Goal: Communication & Community: Participate in discussion

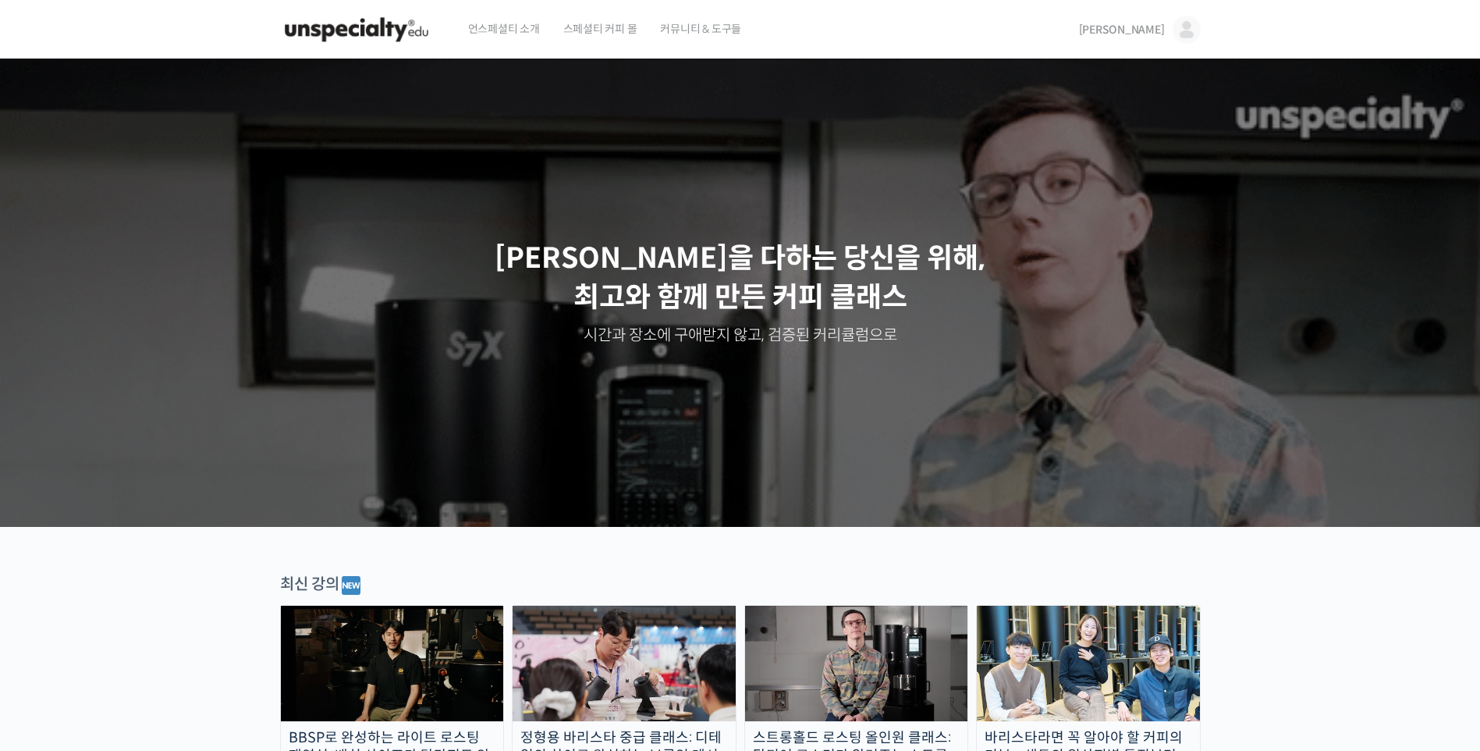
click at [1177, 22] on img at bounding box center [1187, 30] width 28 height 28
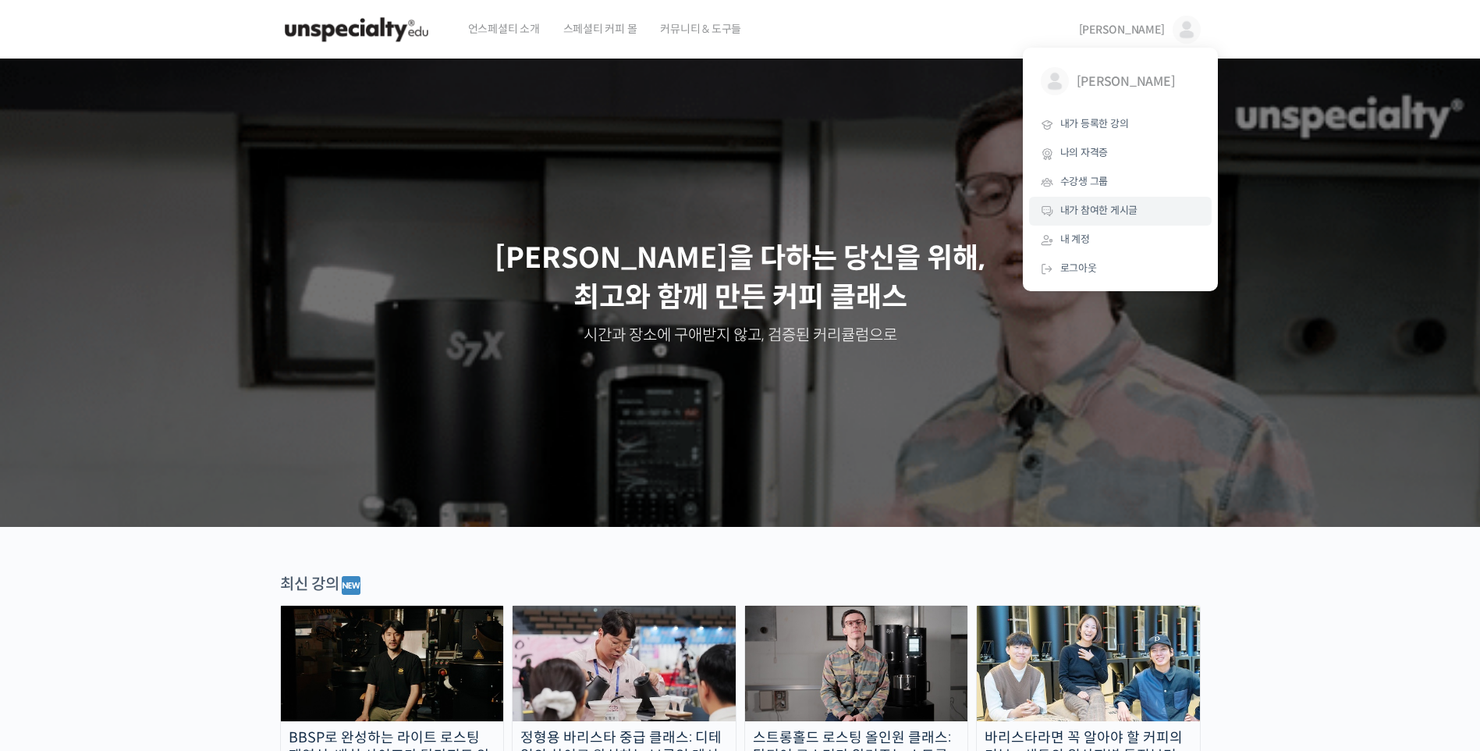
click at [1106, 216] on span "내가 참여한 게시글" at bounding box center [1099, 210] width 78 height 13
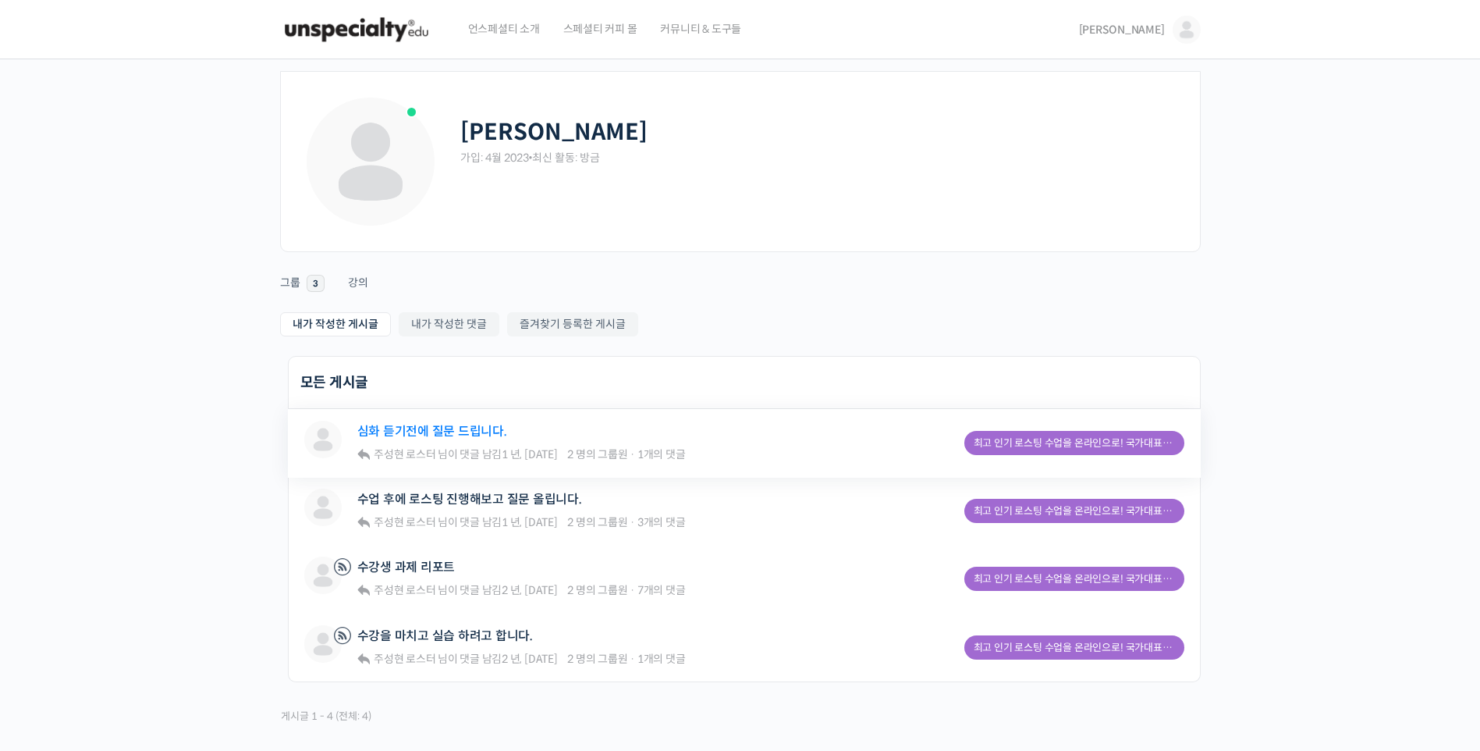
click at [449, 431] on link "심화 듣기전에 질문 드립니다." at bounding box center [432, 431] width 150 height 15
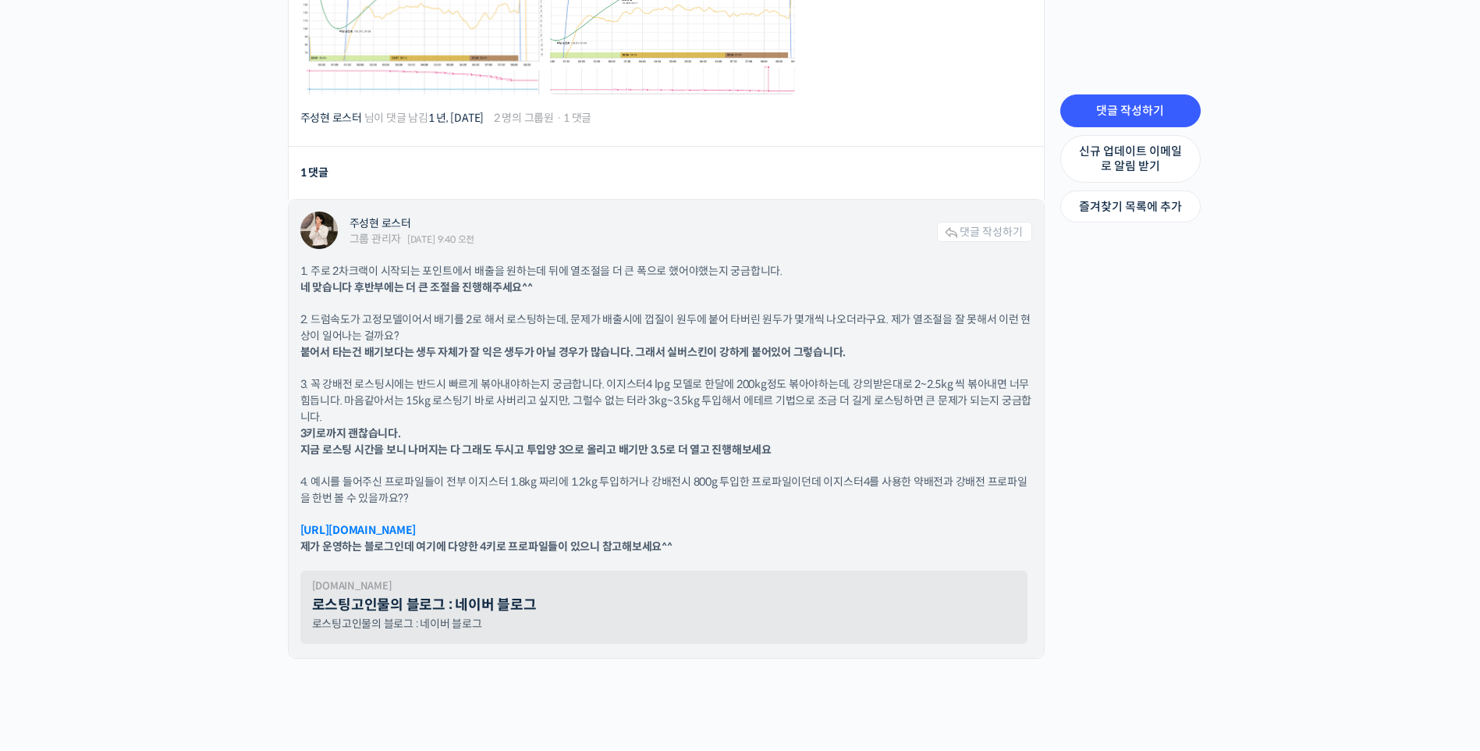
scroll to position [2073, 0]
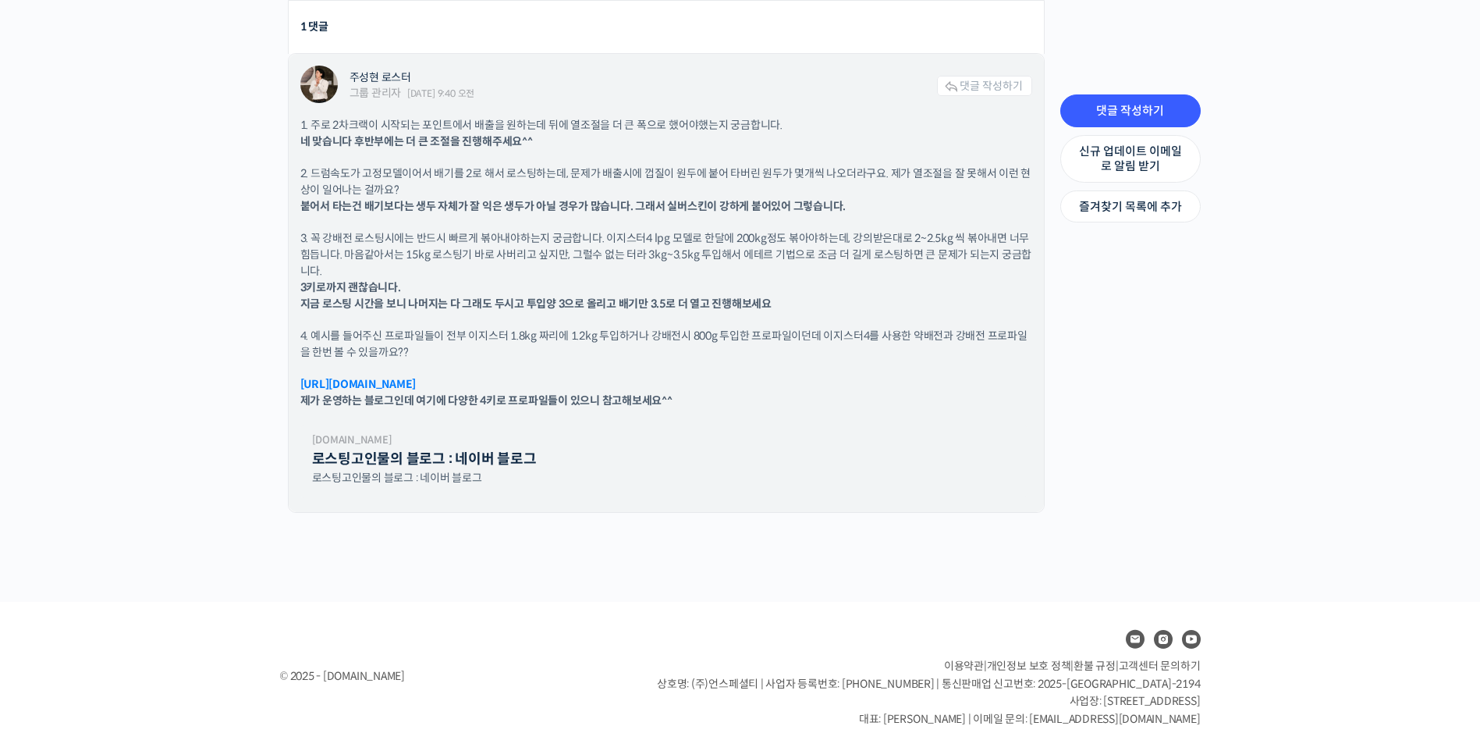
click at [417, 382] on link "[URL][DOMAIN_NAME]" at bounding box center [358, 384] width 116 height 14
